Goal: Task Accomplishment & Management: Manage account settings

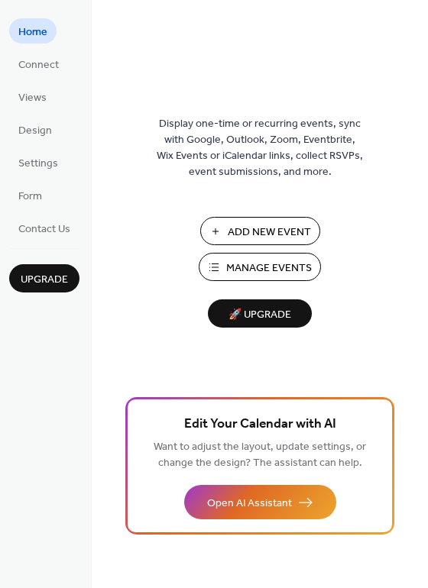
click at [234, 267] on span "Manage Events" at bounding box center [269, 268] width 86 height 16
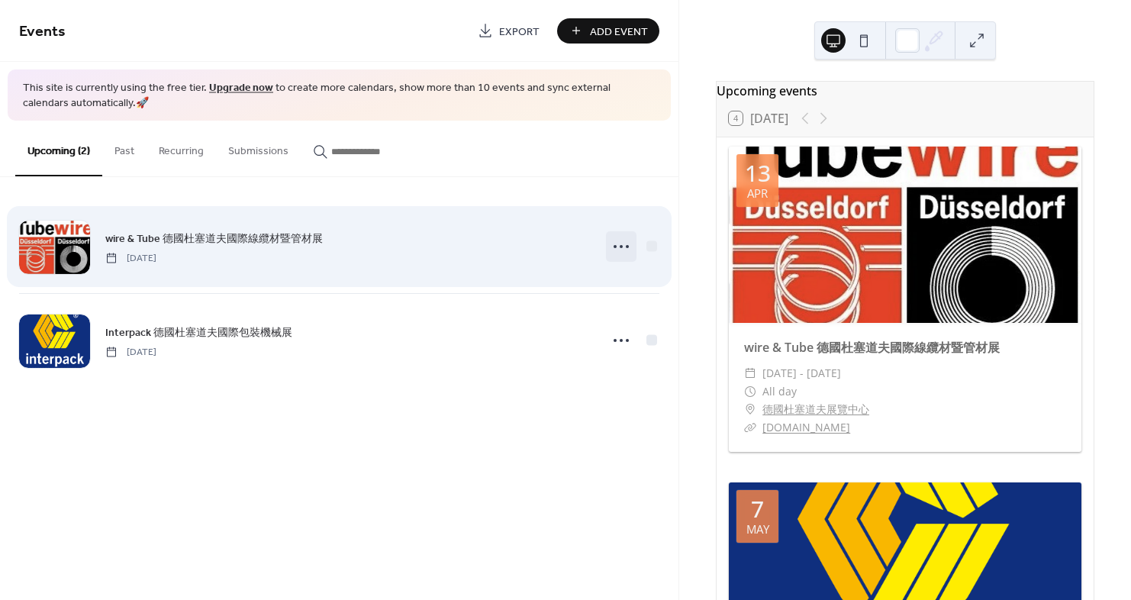
click at [619, 246] on icon at bounding box center [621, 246] width 24 height 24
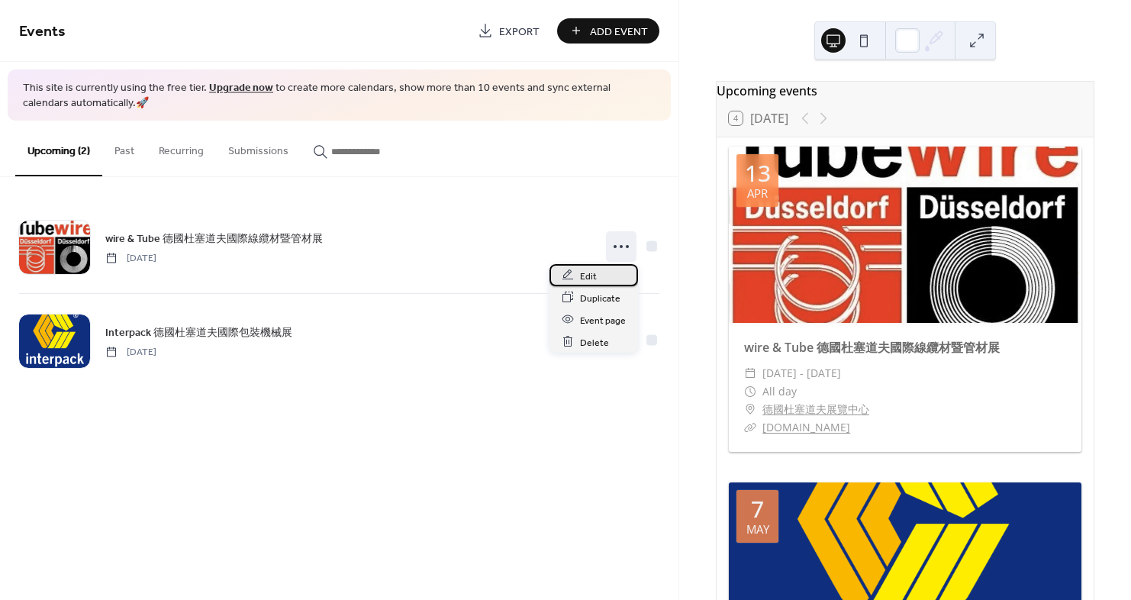
click at [604, 282] on div "Edit" at bounding box center [594, 275] width 89 height 22
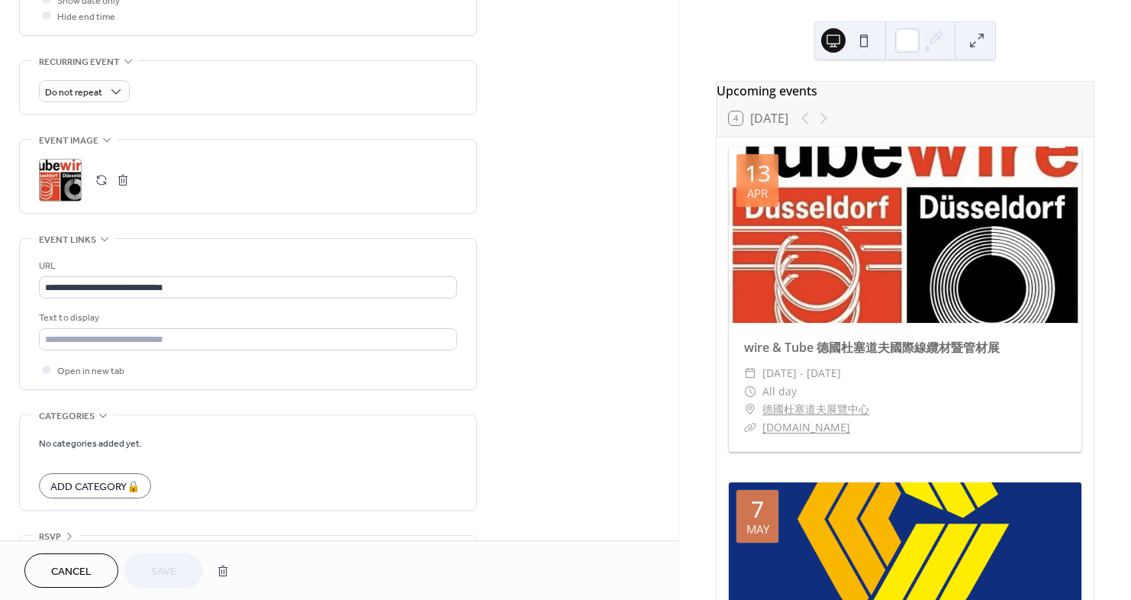
scroll to position [654, 0]
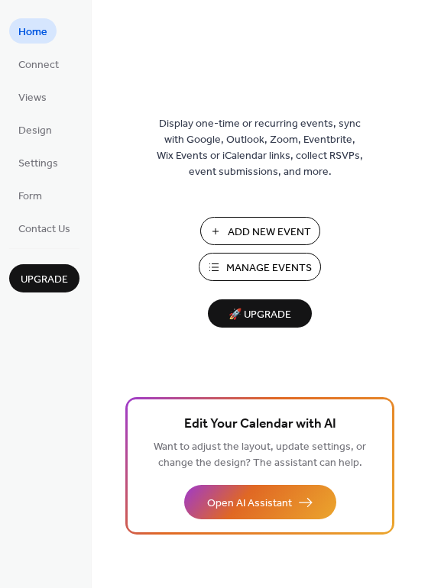
click at [285, 274] on span "Manage Events" at bounding box center [269, 268] width 86 height 16
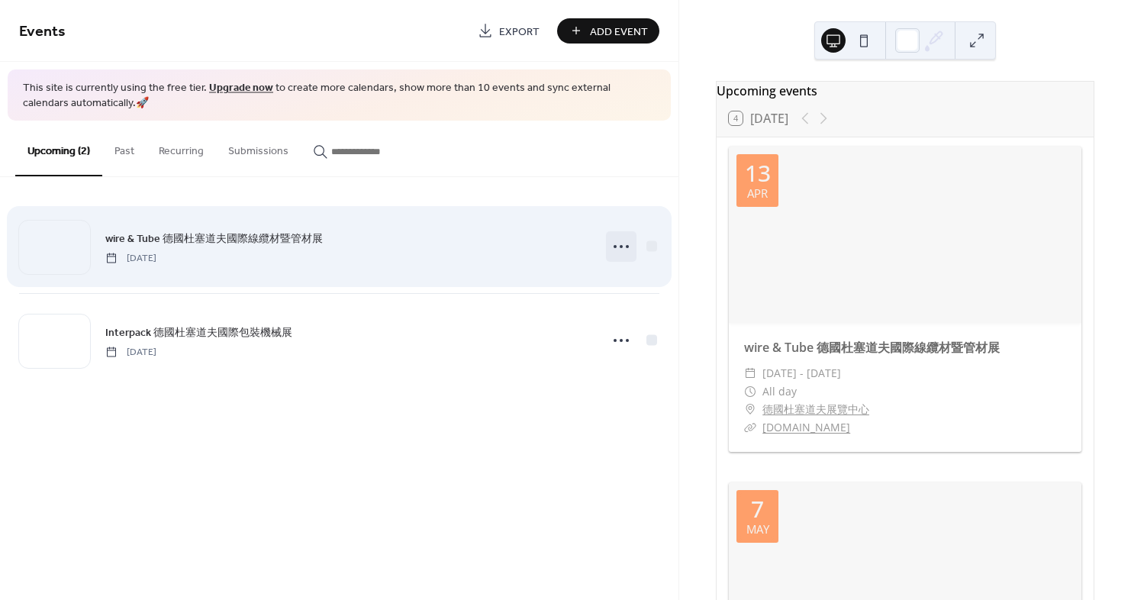
click at [624, 250] on icon at bounding box center [621, 246] width 24 height 24
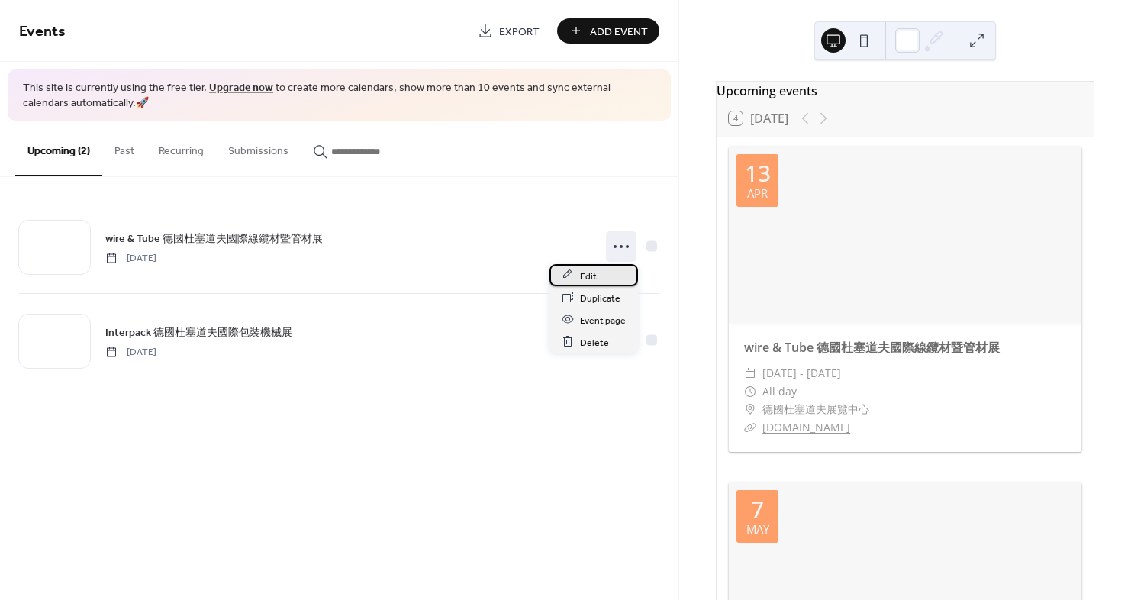
click at [604, 267] on div "Edit" at bounding box center [594, 275] width 89 height 22
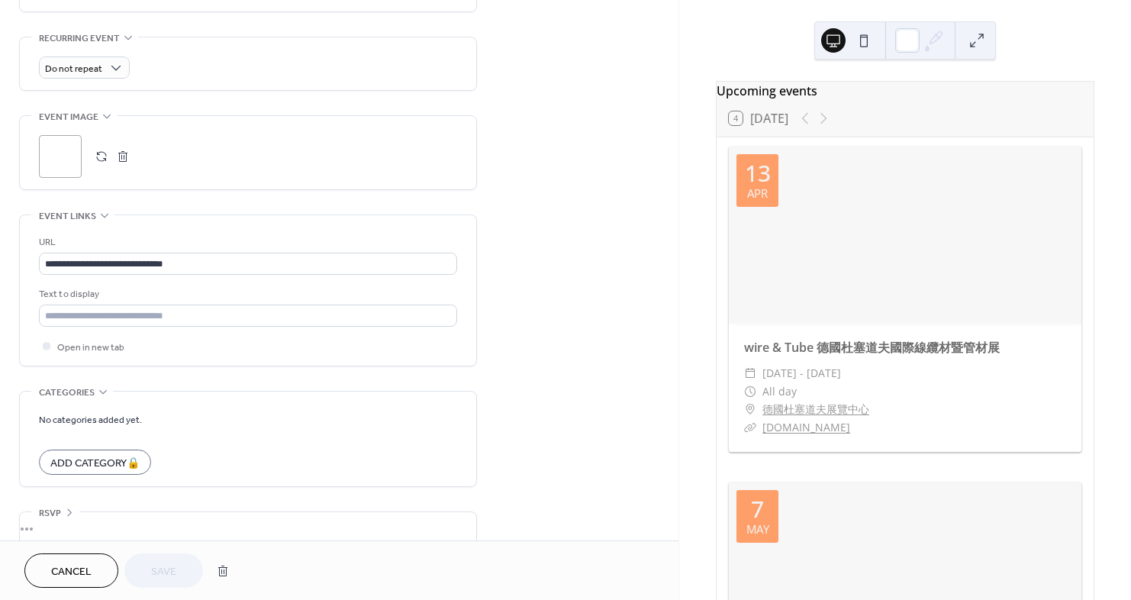
scroll to position [654, 0]
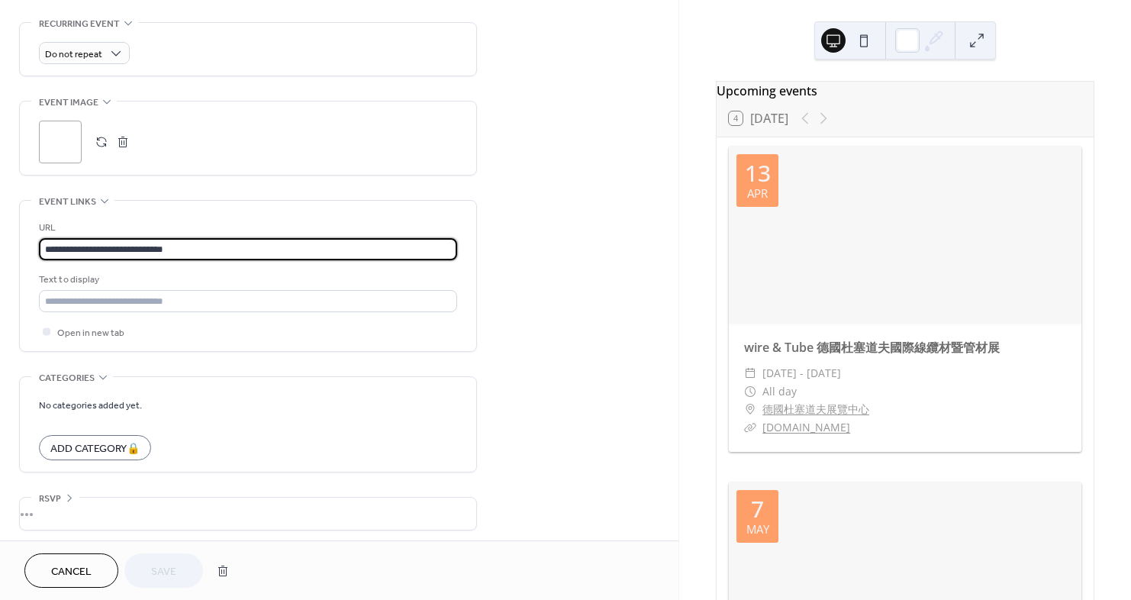
drag, startPoint x: 48, startPoint y: 237, endPoint x: -62, endPoint y: 234, distance: 110.0
click at [0, 234] on html "**********" at bounding box center [565, 300] width 1131 height 600
click at [182, 573] on button "Save" at bounding box center [163, 570] width 79 height 34
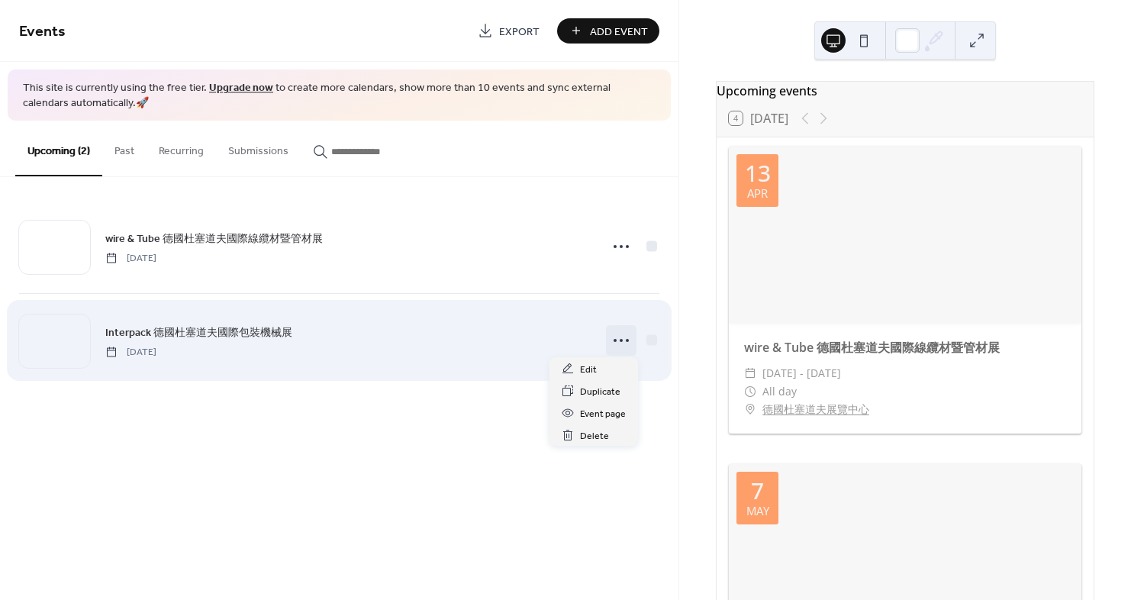
click at [622, 334] on icon at bounding box center [621, 340] width 24 height 24
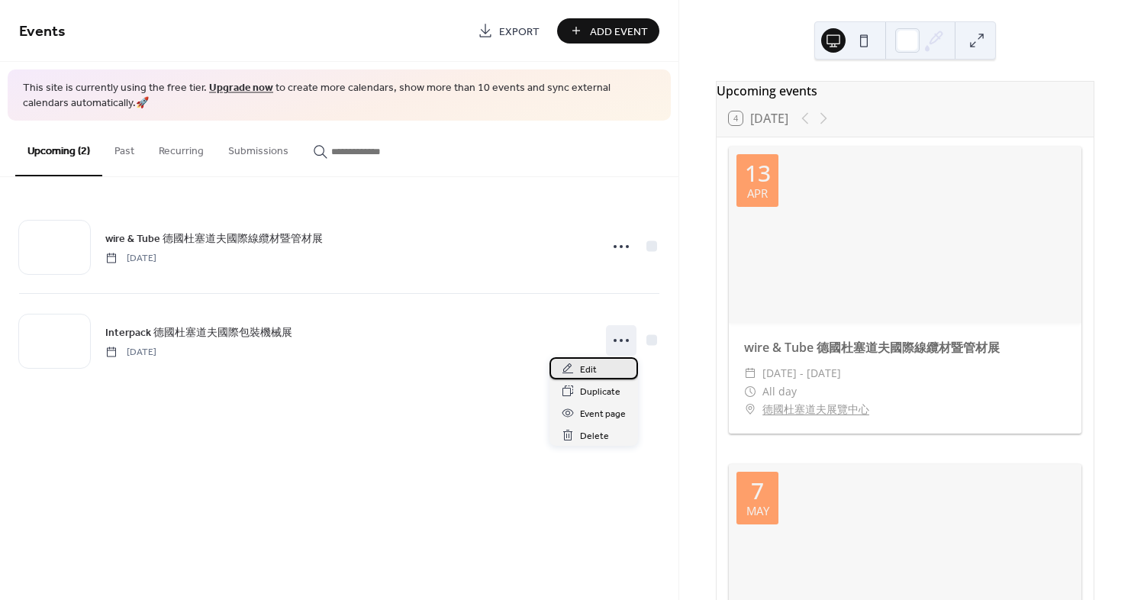
click at [604, 372] on div "Edit" at bounding box center [594, 368] width 89 height 22
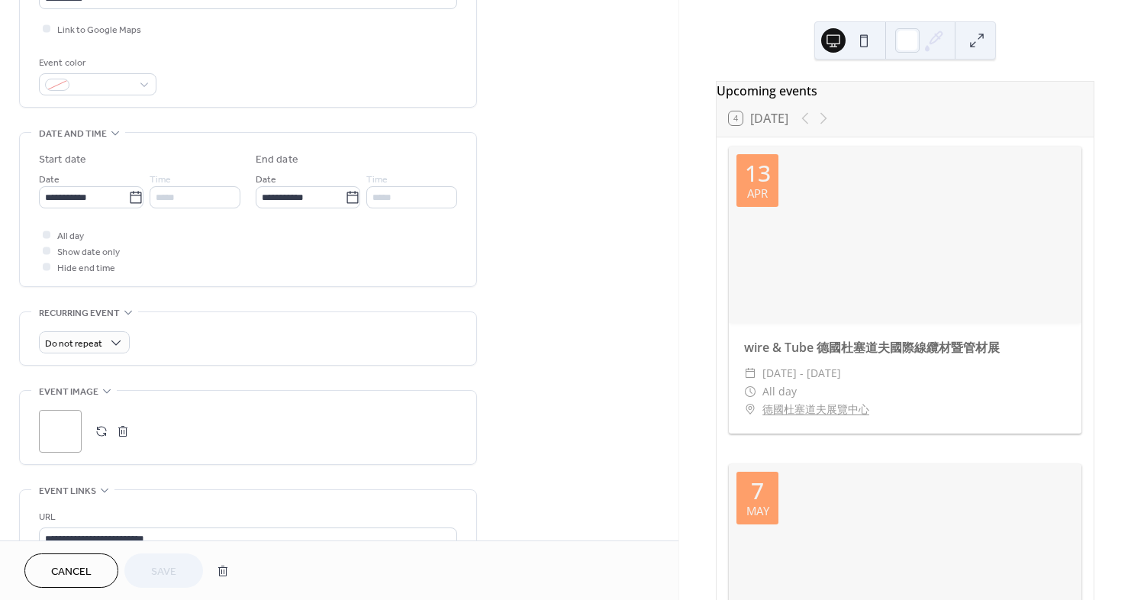
scroll to position [654, 0]
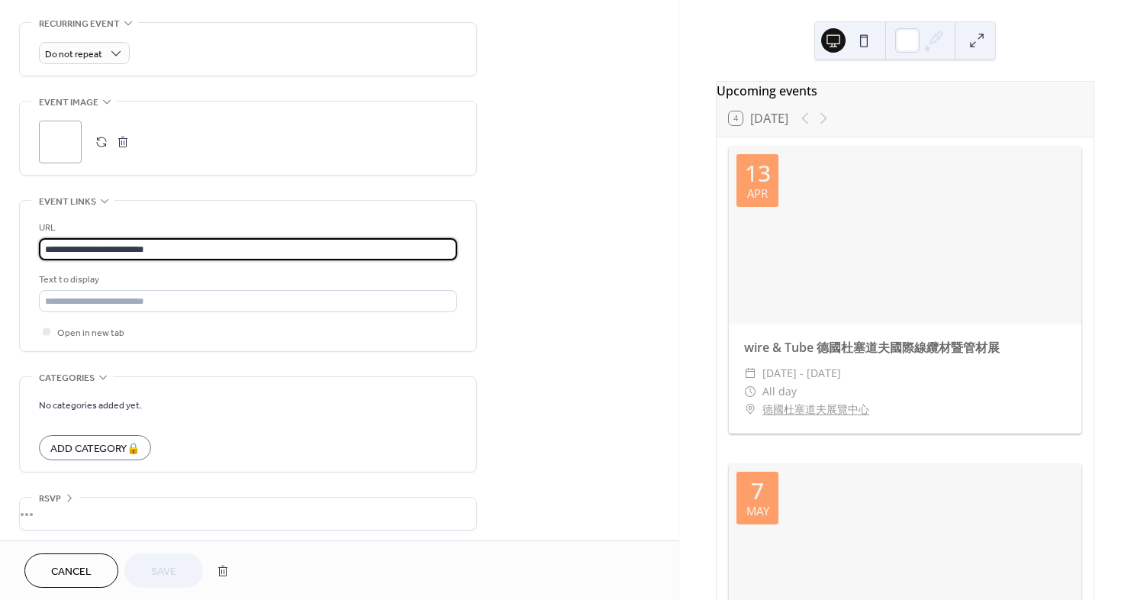
drag, startPoint x: 185, startPoint y: 244, endPoint x: 17, endPoint y: 241, distance: 168.0
click at [166, 560] on button "Save" at bounding box center [163, 570] width 79 height 34
